Goal: Information Seeking & Learning: Learn about a topic

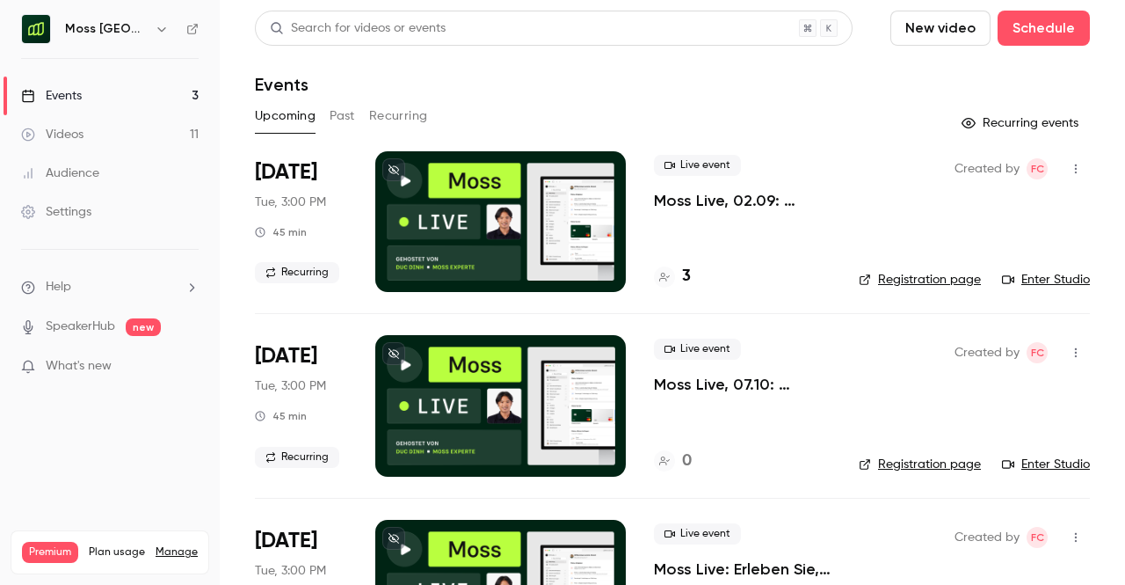
scroll to position [100, 0]
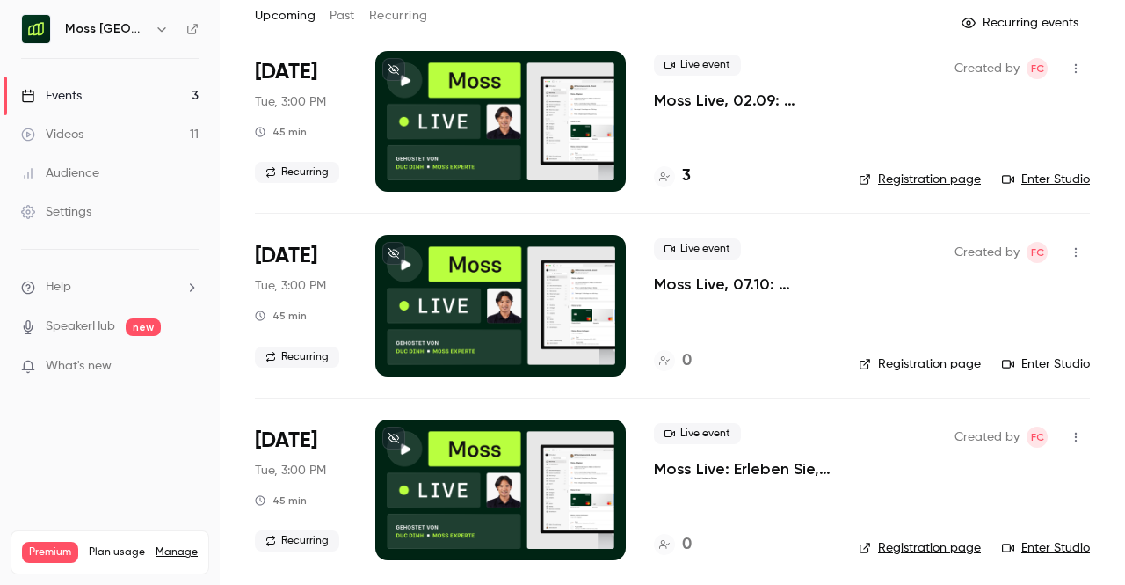
click at [125, 371] on p "What's new" at bounding box center [95, 366] width 149 height 18
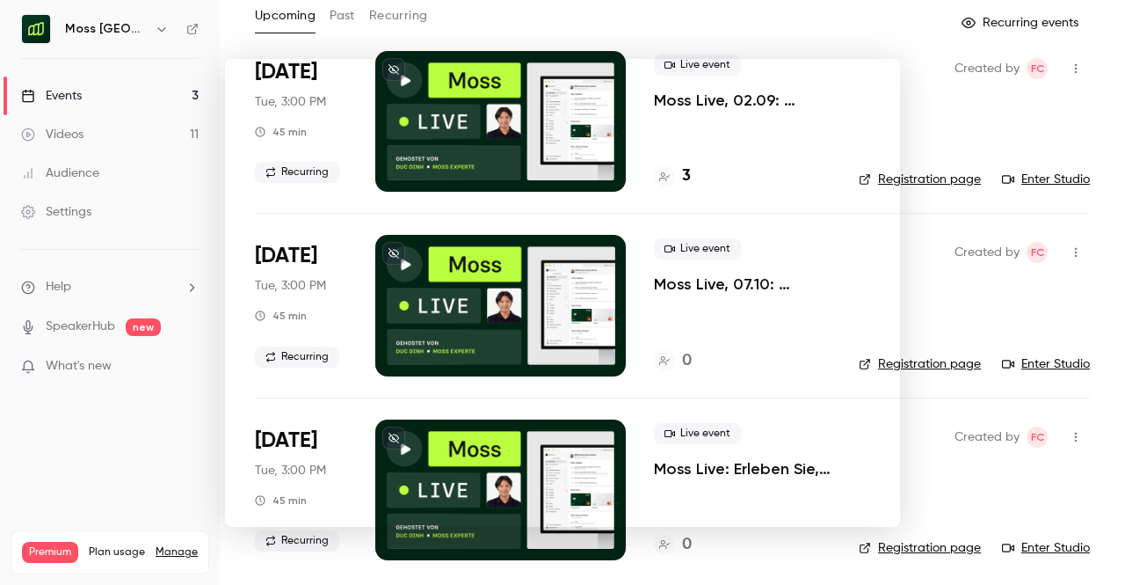
click at [768, 16] on div at bounding box center [562, 292] width 1125 height 585
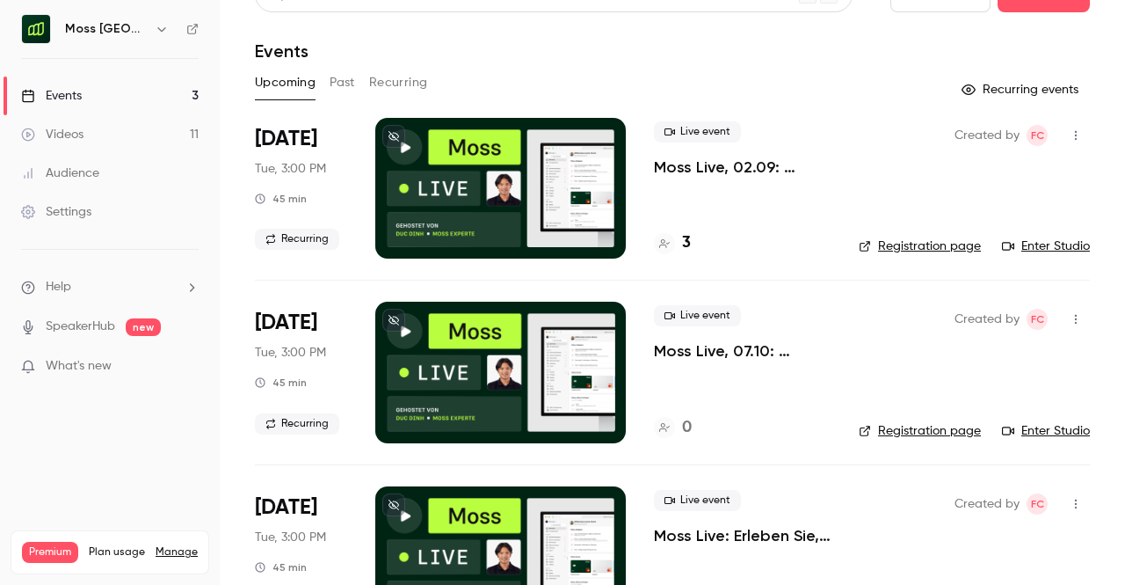
scroll to position [0, 0]
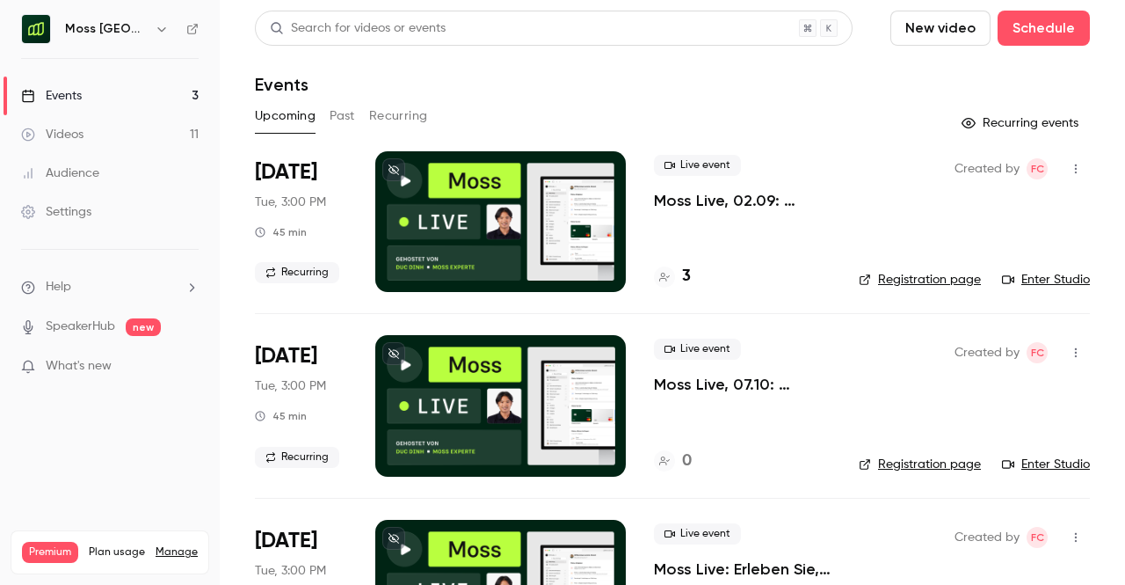
click at [345, 105] on button "Past" at bounding box center [342, 116] width 25 height 28
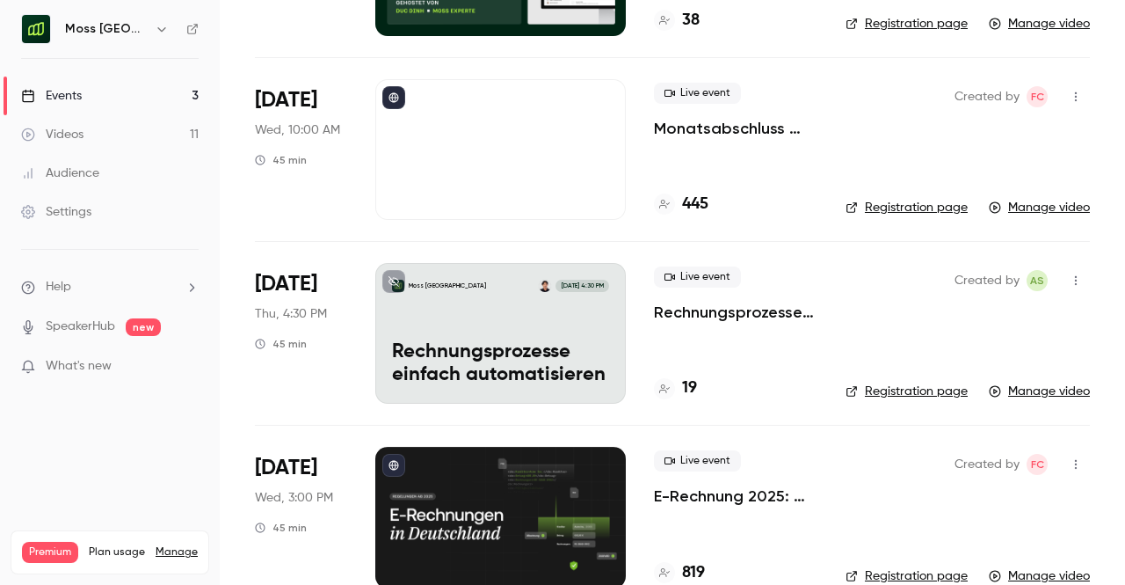
scroll to position [992, 0]
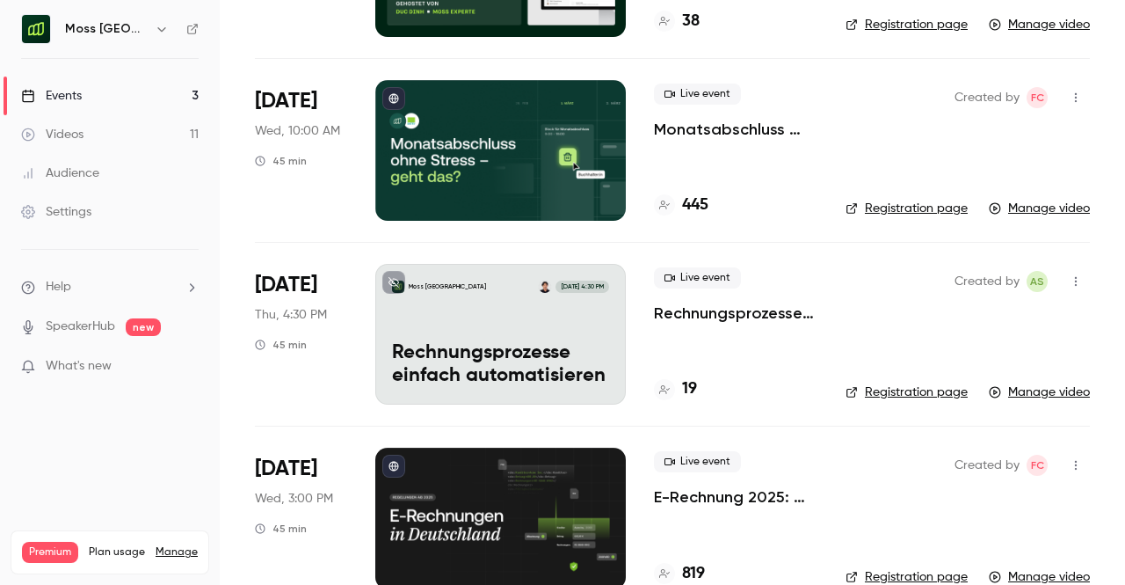
click at [755, 130] on p "Monatsabschluss ohne Stress – geht das?" at bounding box center [736, 129] width 164 height 21
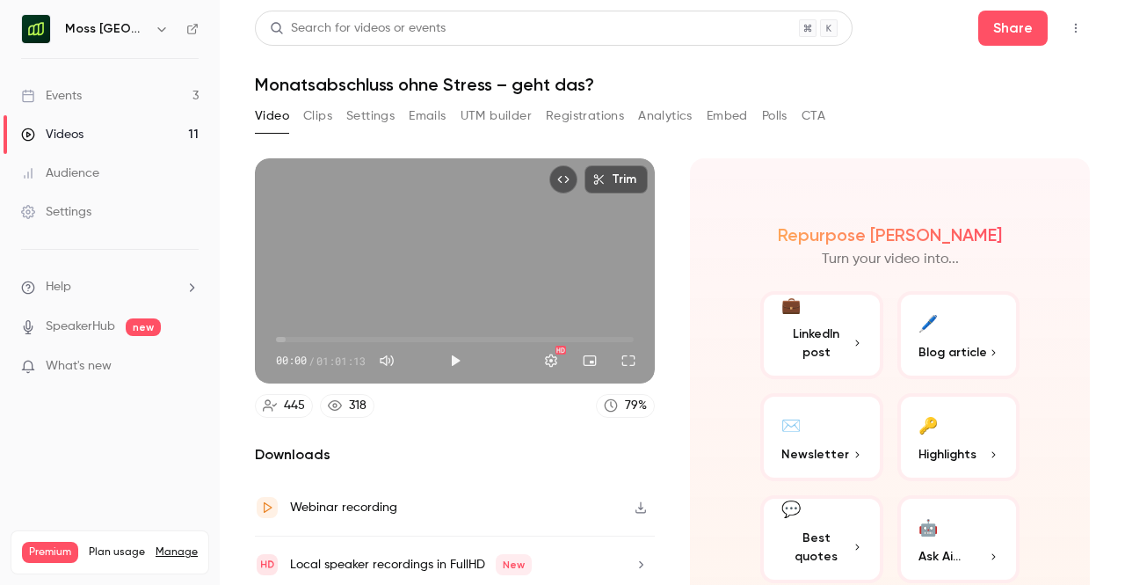
click at [506, 119] on button "UTM builder" at bounding box center [496, 116] width 71 height 28
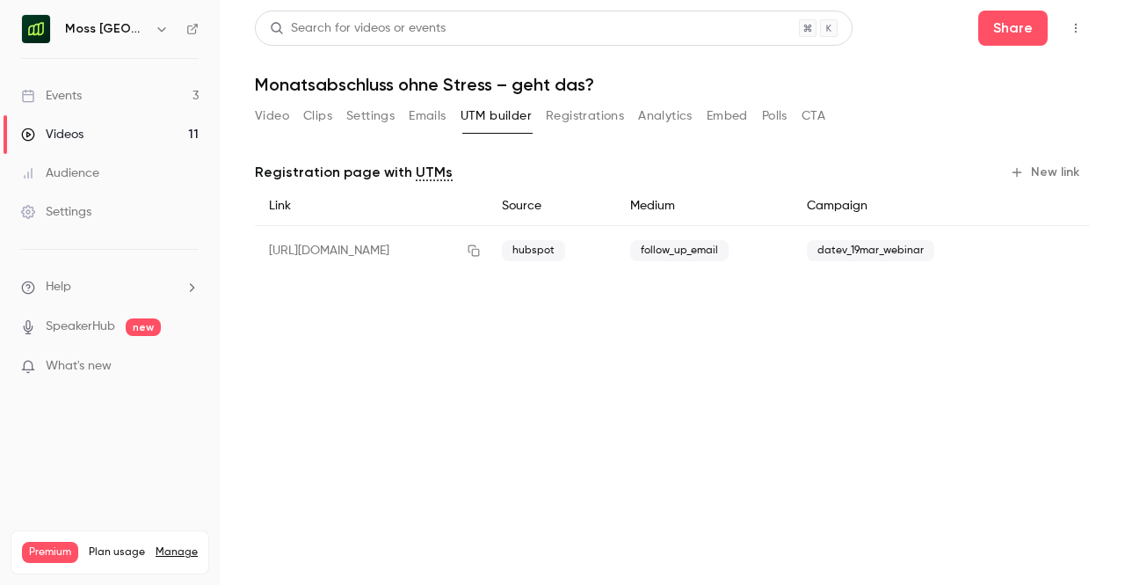
click at [273, 113] on button "Video" at bounding box center [272, 116] width 34 height 28
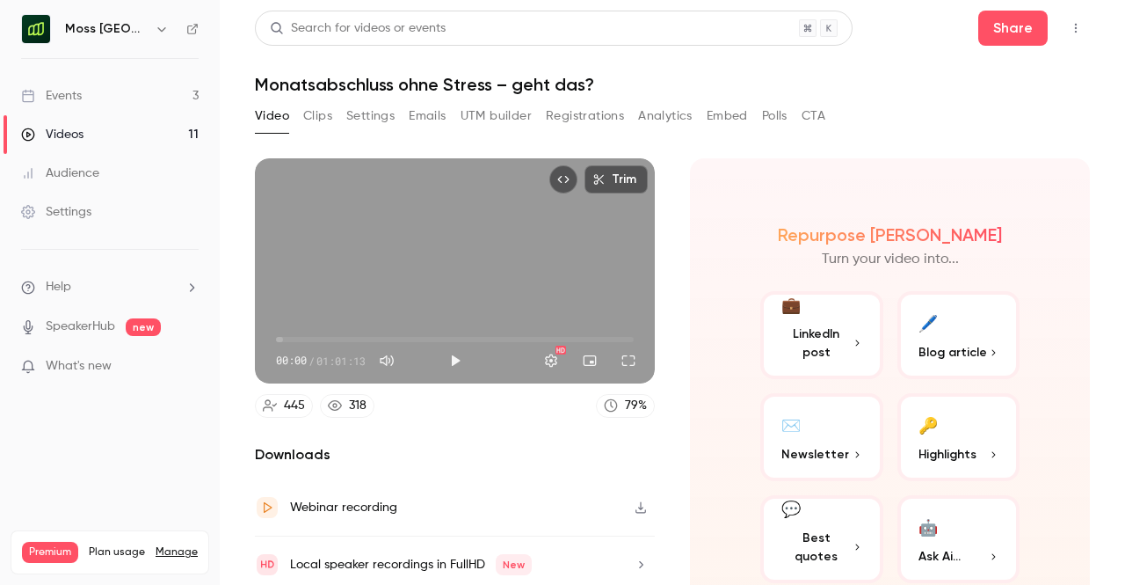
scroll to position [60, 0]
